Goal: Task Accomplishment & Management: Use online tool/utility

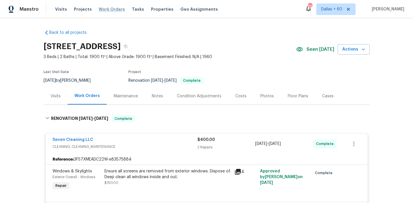
scroll to position [988, 0]
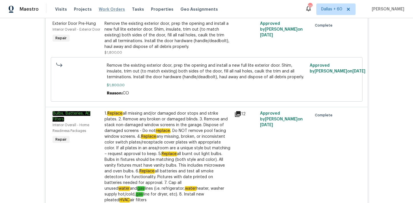
click at [111, 11] on span "Work Orders" at bounding box center [112, 9] width 26 height 6
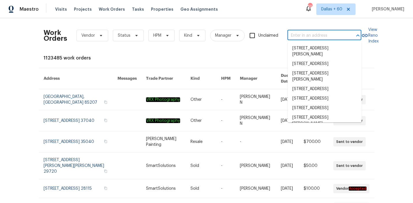
click at [307, 34] on input "text" at bounding box center [316, 35] width 58 height 9
paste input "[STREET_ADDRESS][PERSON_NAME]"
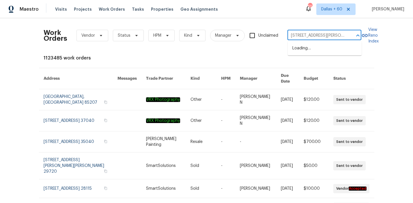
scroll to position [0, 26]
type input "[STREET_ADDRESS][PERSON_NAME]"
click at [314, 49] on li "[STREET_ADDRESS][PERSON_NAME]" at bounding box center [325, 52] width 74 height 16
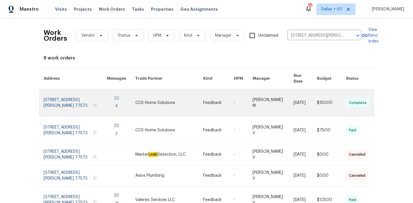
click at [165, 94] on link at bounding box center [169, 102] width 68 height 27
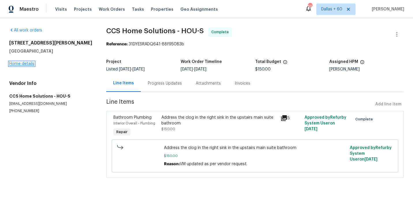
click at [20, 64] on link "Home details" at bounding box center [21, 64] width 25 height 4
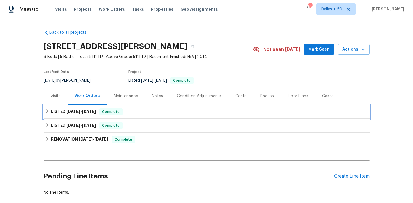
click at [151, 114] on div "LISTED [DATE] - [DATE] Complete" at bounding box center [206, 111] width 323 height 7
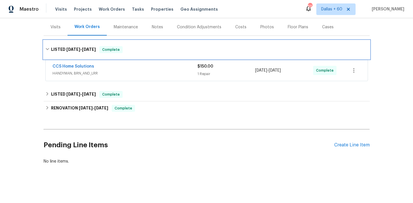
scroll to position [69, 0]
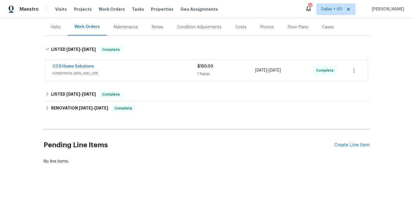
click at [153, 68] on div "CCS Home Solutions" at bounding box center [125, 66] width 145 height 7
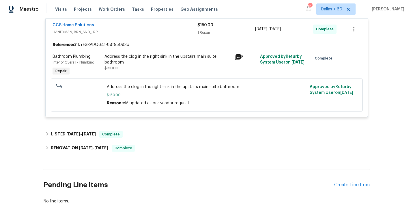
scroll to position [137, 0]
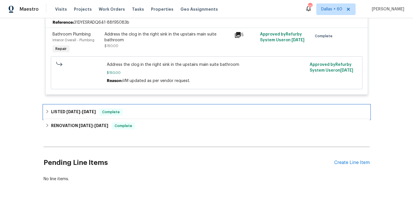
click at [151, 106] on div "LISTED [DATE] - [DATE] Complete" at bounding box center [207, 112] width 326 height 14
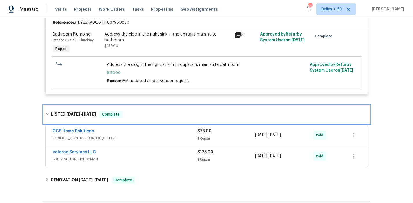
scroll to position [173, 0]
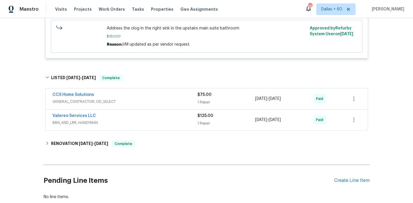
click at [155, 119] on div "Valereo Services LLC" at bounding box center [125, 116] width 145 height 7
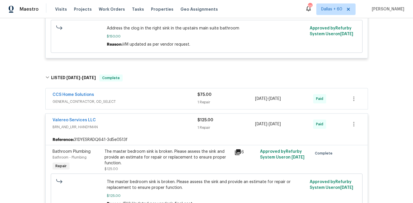
click at [163, 99] on span "GENERAL_CONTRACTOR, OD_SELECT" at bounding box center [125, 102] width 145 height 6
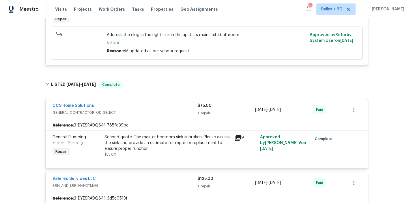
scroll to position [0, 0]
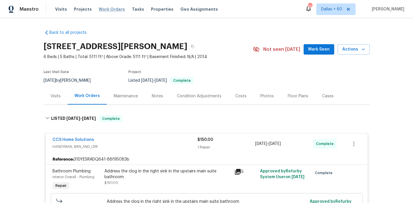
click at [101, 10] on span "Work Orders" at bounding box center [112, 9] width 26 height 6
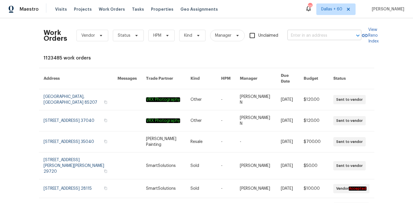
click at [301, 36] on input "text" at bounding box center [316, 35] width 58 height 9
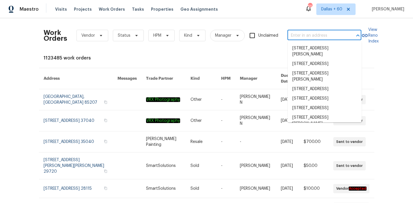
paste input "[STREET_ADDRESS]"
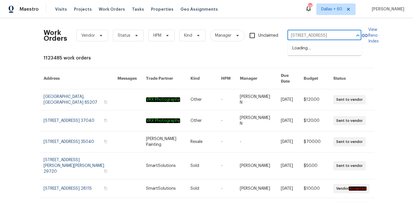
type input "[STREET_ADDRESS]"
click at [332, 48] on li "[STREET_ADDRESS]" at bounding box center [325, 49] width 74 height 10
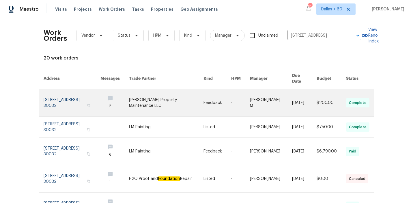
click at [175, 92] on link at bounding box center [166, 102] width 74 height 27
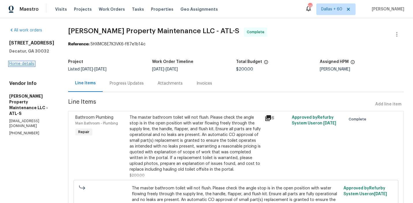
click at [23, 65] on link "Home details" at bounding box center [21, 64] width 25 height 4
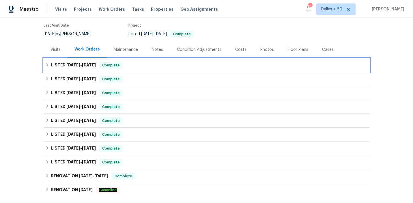
click at [180, 62] on div "LISTED [DATE] - [DATE] Complete" at bounding box center [206, 65] width 323 height 7
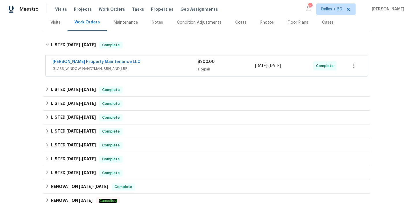
click at [180, 62] on div "[PERSON_NAME] Property Maintenance LLC" at bounding box center [125, 62] width 145 height 7
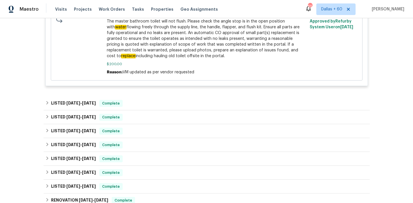
scroll to position [228, 0]
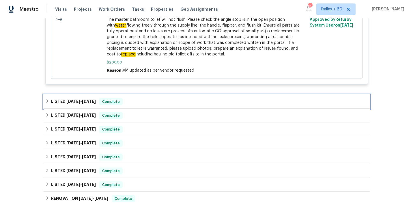
click at [171, 99] on div "LISTED [DATE] - [DATE] Complete" at bounding box center [206, 101] width 323 height 7
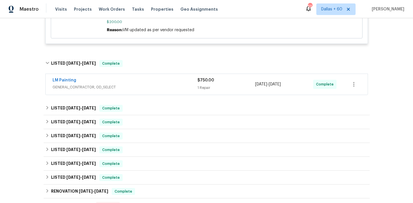
click at [166, 80] on div "LM Painting" at bounding box center [125, 80] width 145 height 7
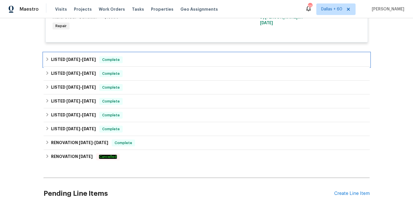
click at [160, 60] on div "LISTED [DATE] - [DATE] Complete" at bounding box center [206, 59] width 323 height 7
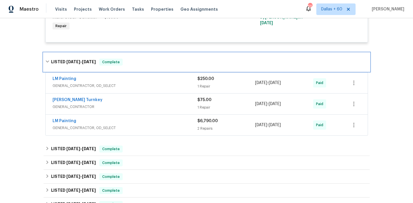
scroll to position [390, 0]
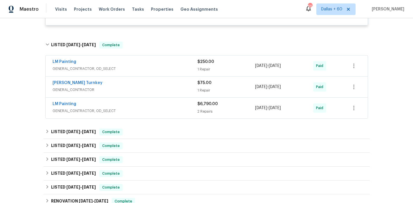
click at [165, 109] on span "GENERAL_CONTRACTOR, OD_SELECT" at bounding box center [125, 111] width 145 height 6
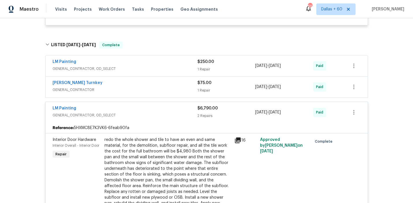
click at [147, 88] on span "GENERAL_CONTRACTOR" at bounding box center [125, 90] width 145 height 6
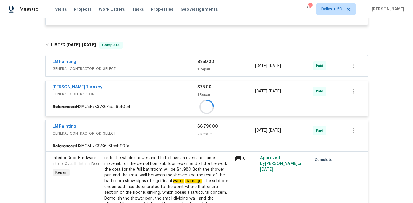
scroll to position [358, 0]
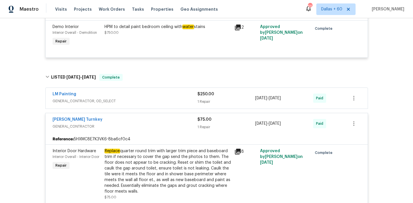
click at [149, 96] on div "LM Painting" at bounding box center [125, 94] width 145 height 7
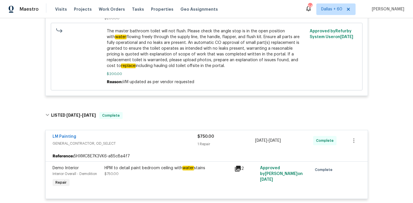
scroll to position [0, 0]
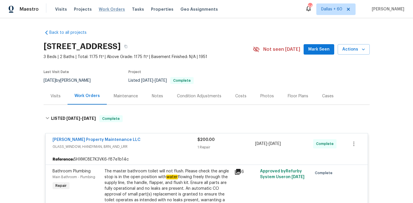
click at [105, 10] on span "Work Orders" at bounding box center [112, 9] width 26 height 6
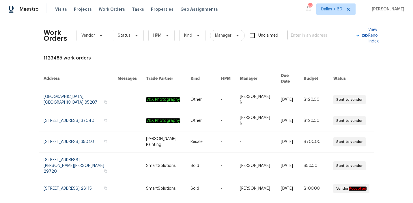
click at [315, 35] on input "text" at bounding box center [316, 35] width 58 height 9
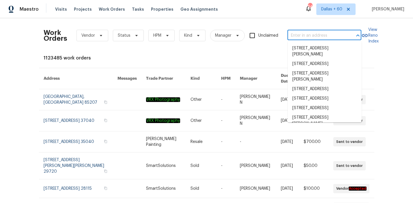
paste input "[STREET_ADDRESS][PERSON_NAME]"
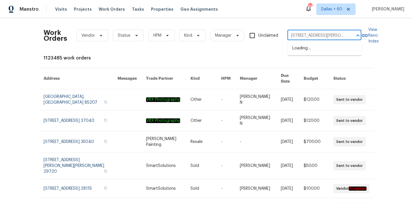
scroll to position [0, 20]
type input "[STREET_ADDRESS][PERSON_NAME]"
click at [318, 50] on li "[STREET_ADDRESS][PERSON_NAME]" at bounding box center [325, 52] width 74 height 16
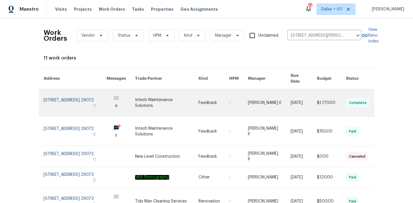
click at [195, 91] on link at bounding box center [166, 102] width 63 height 27
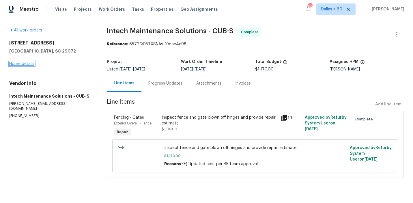
click at [24, 63] on link "Home details" at bounding box center [21, 64] width 25 height 4
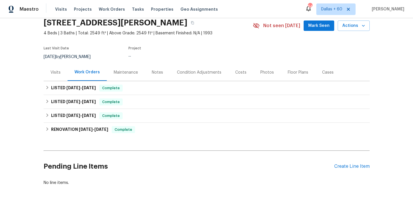
scroll to position [46, 0]
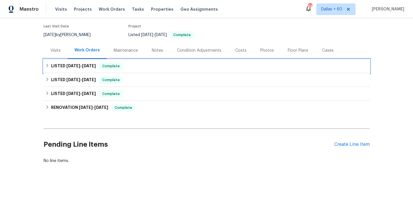
click at [169, 72] on div "LISTED [DATE] - [DATE] Complete" at bounding box center [207, 66] width 326 height 14
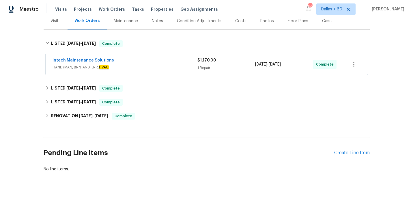
click at [169, 67] on span "HANDYMAN, BRN_AND_LRR, HVAC" at bounding box center [125, 67] width 145 height 6
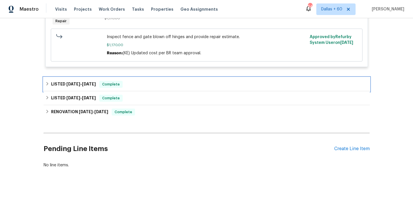
click at [170, 87] on div "LISTED [DATE] - [DATE] Complete" at bounding box center [206, 84] width 323 height 7
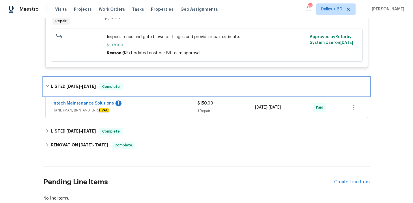
scroll to position [194, 0]
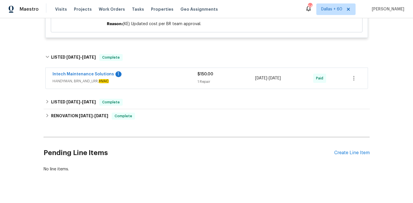
click at [168, 74] on div "Intech Maintenance Solutions 1" at bounding box center [125, 74] width 145 height 7
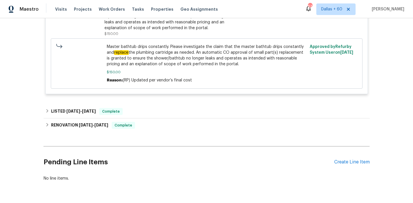
scroll to position [304, 0]
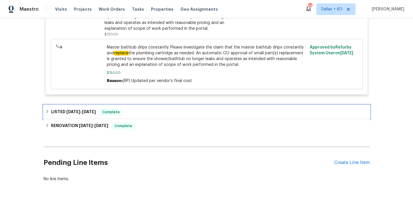
click at [148, 112] on div "LISTED [DATE] - [DATE] Complete" at bounding box center [206, 112] width 323 height 7
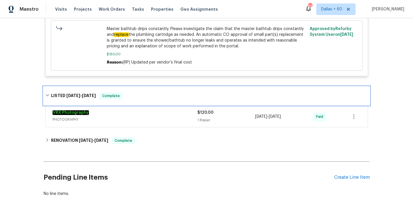
scroll to position [330, 0]
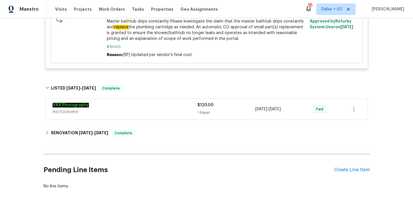
click at [148, 112] on span "PHOTOGRAPHY" at bounding box center [125, 112] width 145 height 6
